Goal: Browse casually

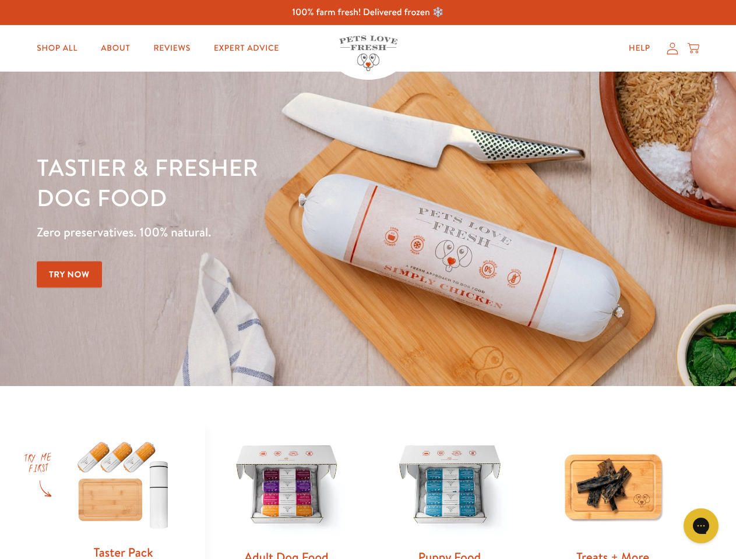
click at [368, 280] on div "Tastier & fresher dog food Zero preservatives. 100% natural. Try Now" at bounding box center [257, 229] width 441 height 154
click at [701, 526] on icon "Gorgias live chat" at bounding box center [700, 525] width 11 height 11
